Goal: Task Accomplishment & Management: Manage account settings

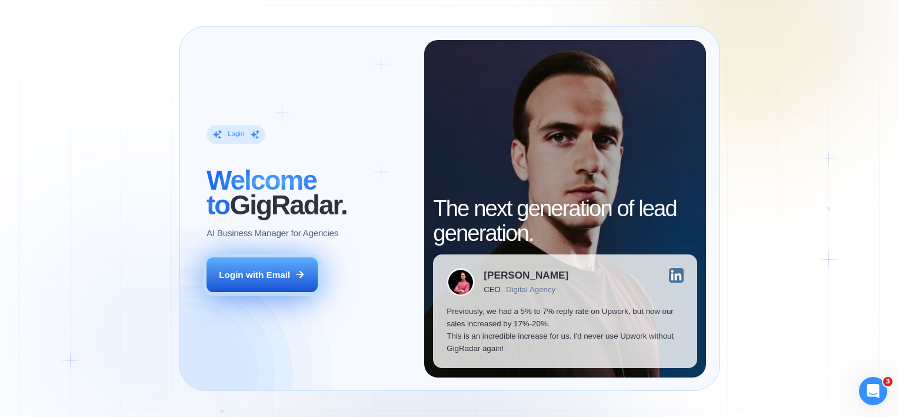
click at [313, 260] on button "Login with Email" at bounding box center [262, 274] width 111 height 35
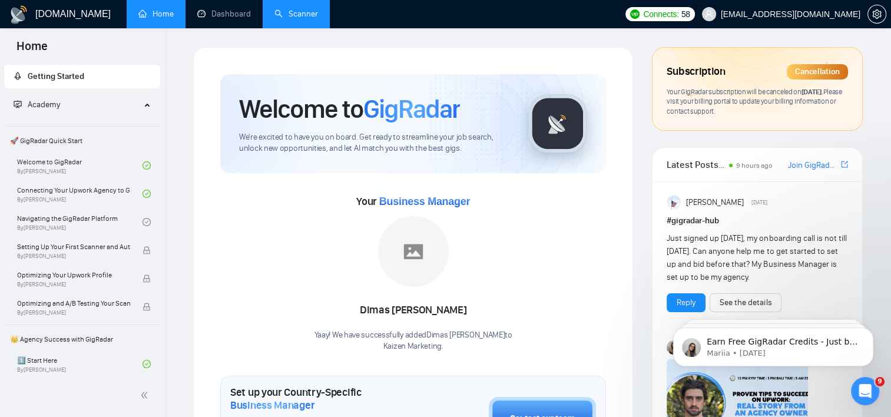
click at [301, 18] on link "Scanner" at bounding box center [296, 14] width 44 height 10
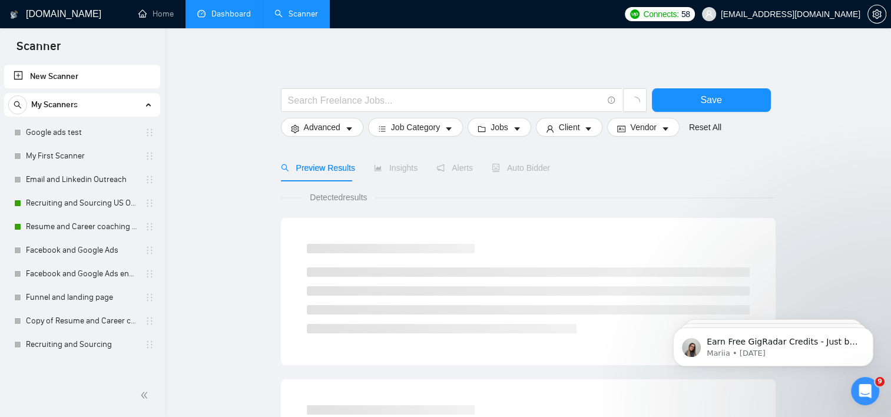
click at [231, 18] on link "Dashboard" at bounding box center [224, 14] width 54 height 10
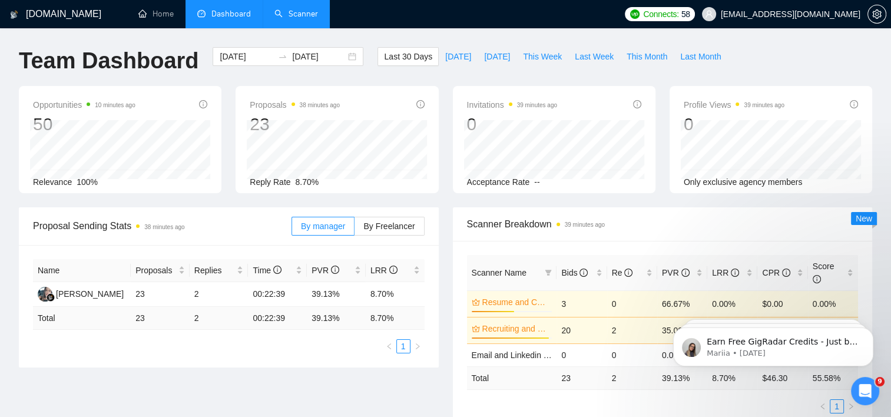
click at [124, 19] on ul "Home Dashboard Scanner" at bounding box center [370, 14] width 496 height 28
click at [153, 11] on link "Home" at bounding box center [155, 14] width 35 height 10
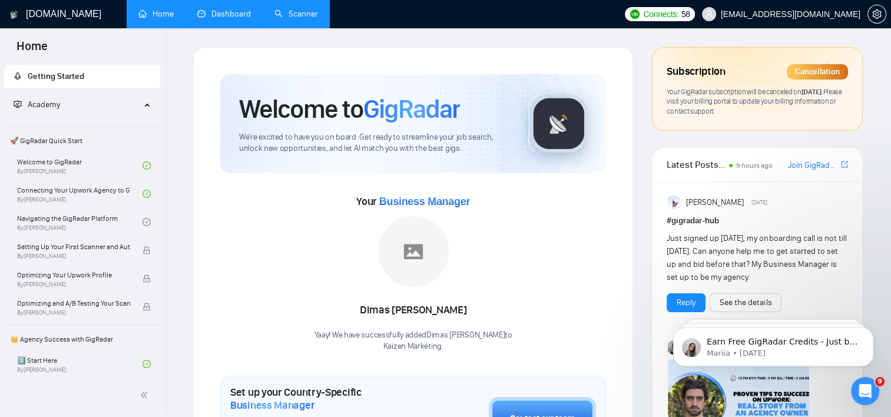
click at [816, 71] on div "Cancellation" at bounding box center [816, 71] width 61 height 15
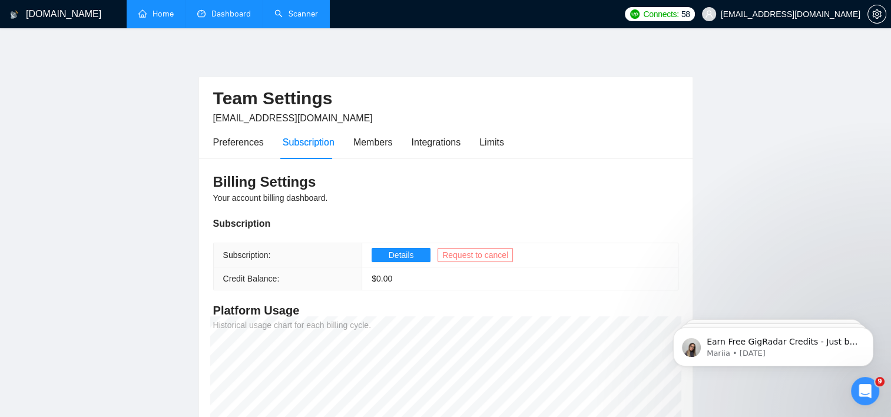
click at [469, 259] on span "Request to cancel" at bounding box center [475, 254] width 66 height 13
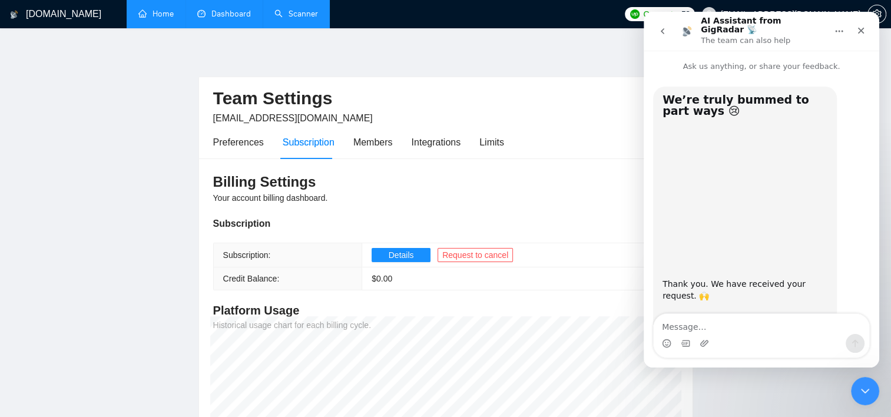
scroll to position [58, 0]
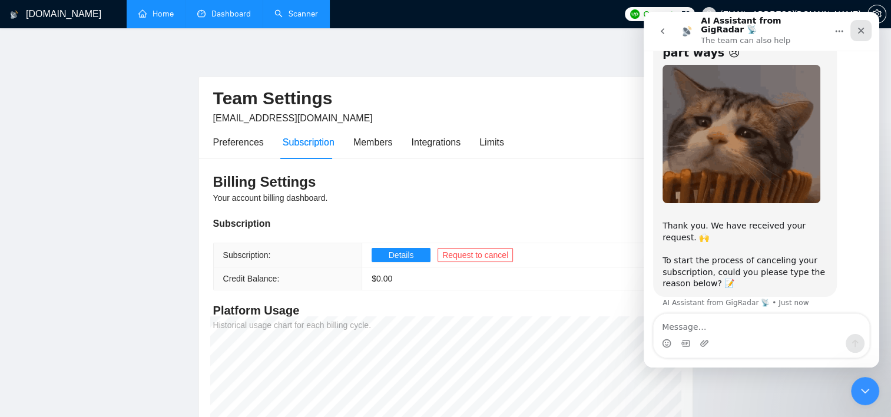
click at [865, 26] on icon "Close" at bounding box center [860, 30] width 9 height 9
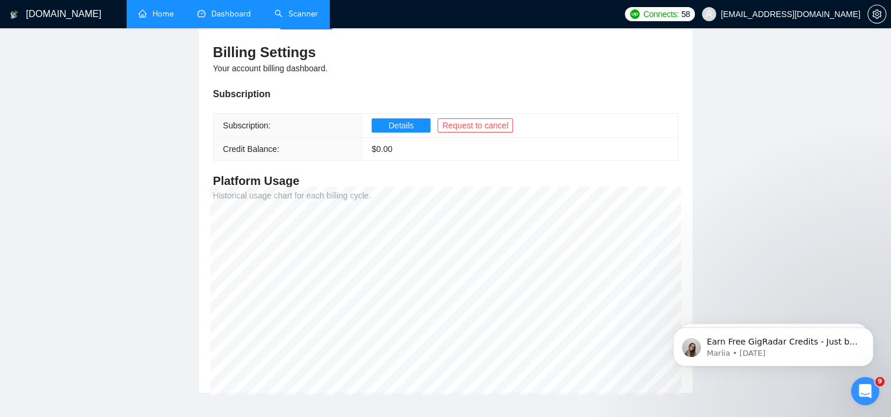
scroll to position [0, 0]
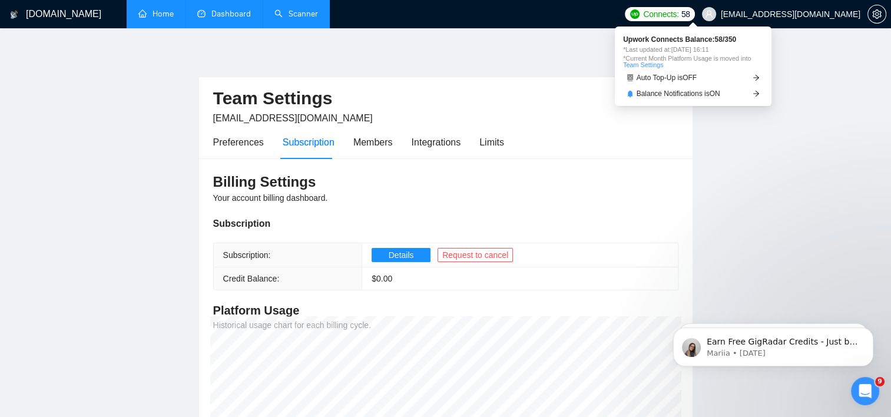
click at [678, 14] on span "Connects:" at bounding box center [660, 14] width 35 height 13
